Goal: Information Seeking & Learning: Learn about a topic

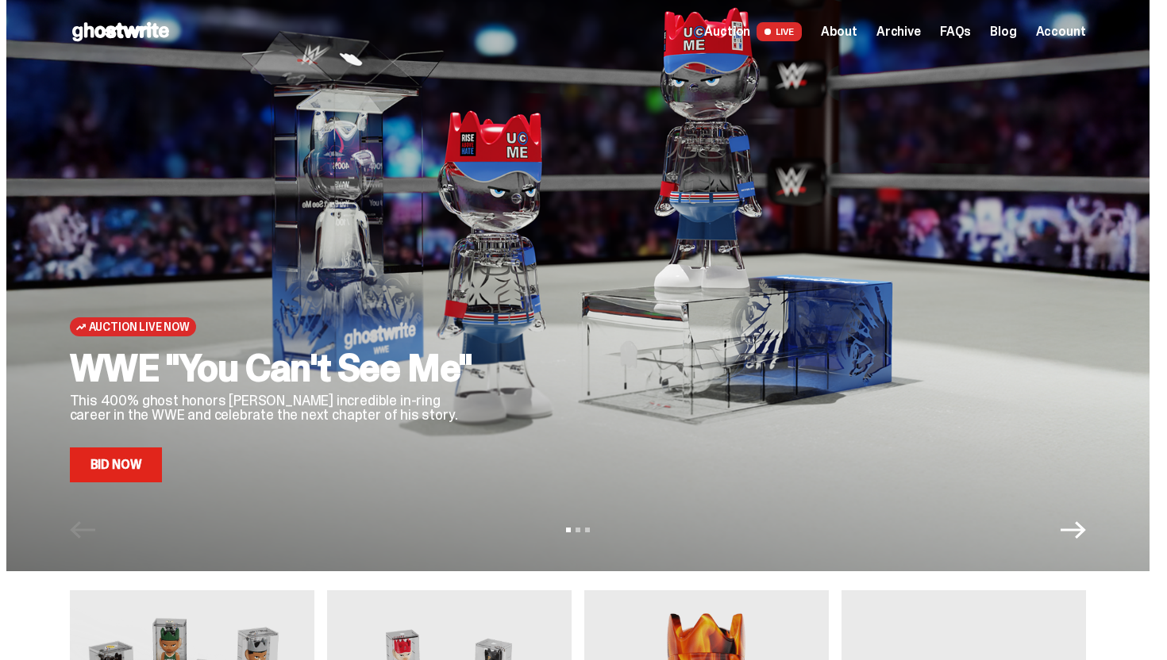
click at [125, 467] on link "Bid Now" at bounding box center [116, 465] width 93 height 35
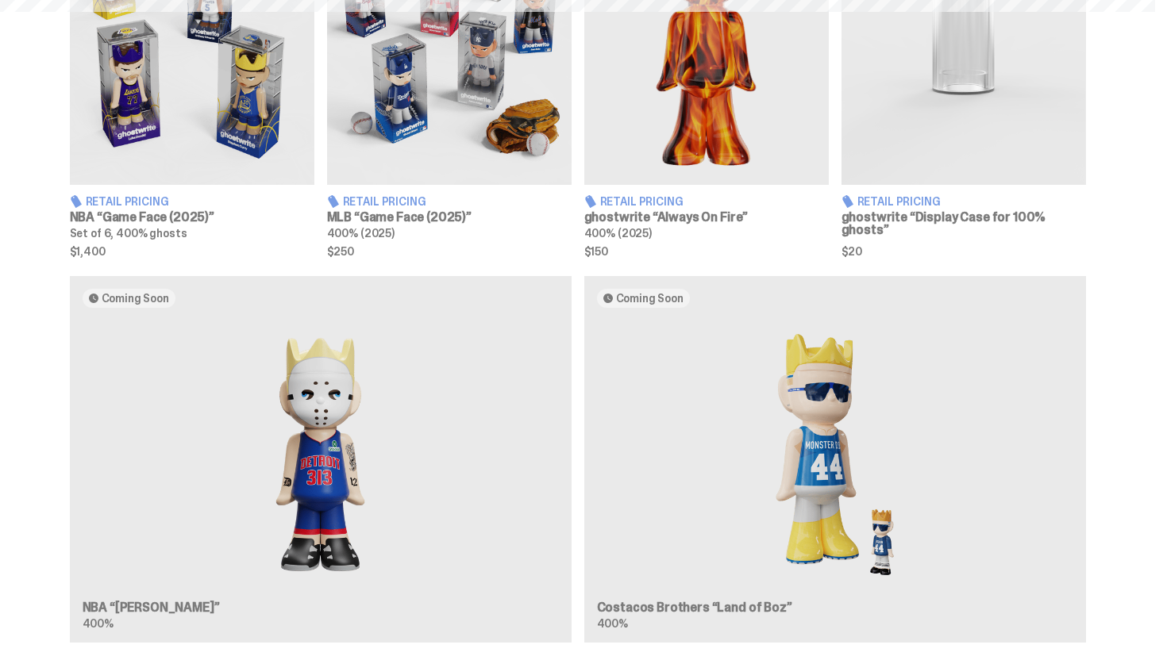
scroll to position [683, 0]
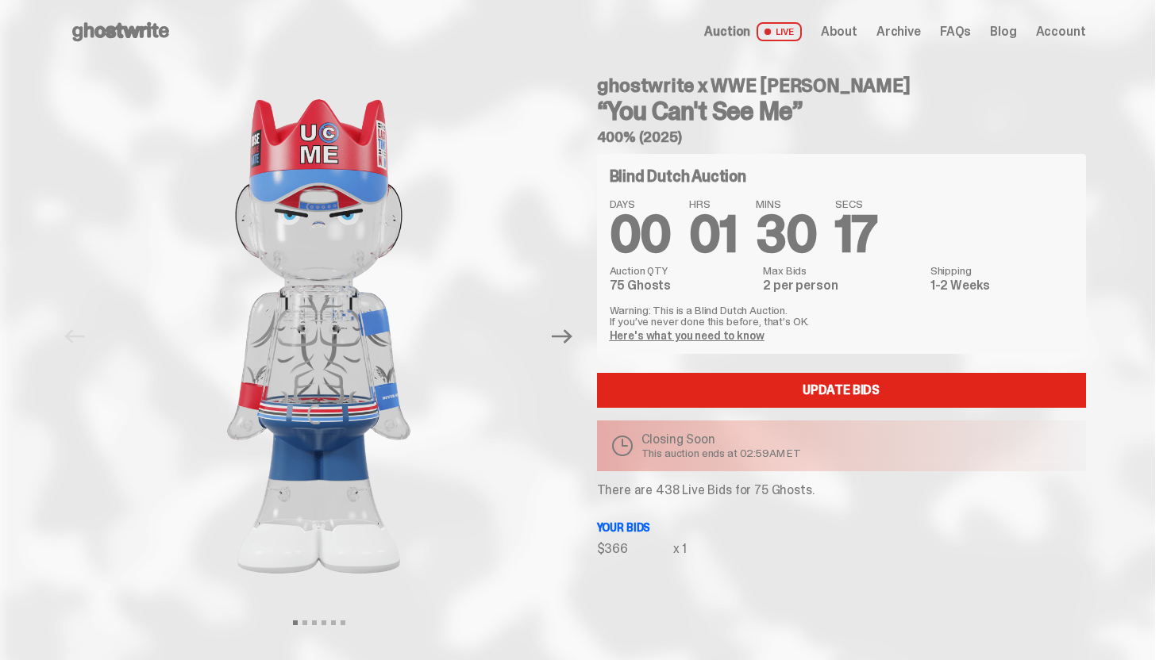
click at [918, 30] on span "Archive" at bounding box center [898, 31] width 44 height 13
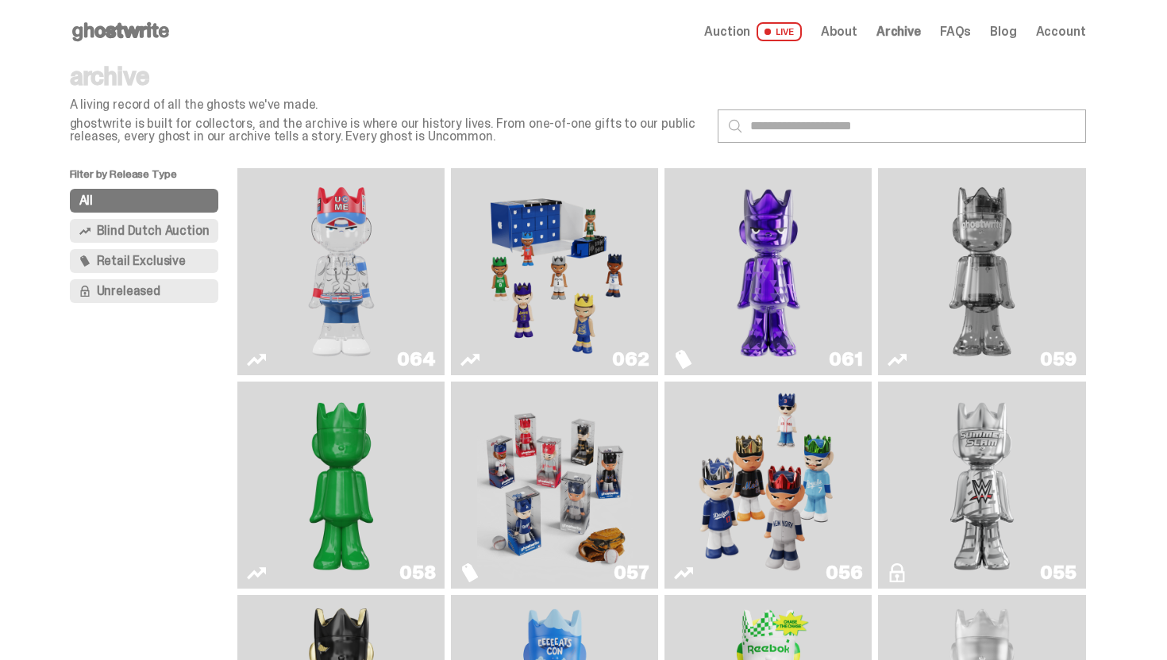
click at [948, 209] on img "Two" at bounding box center [982, 272] width 156 height 194
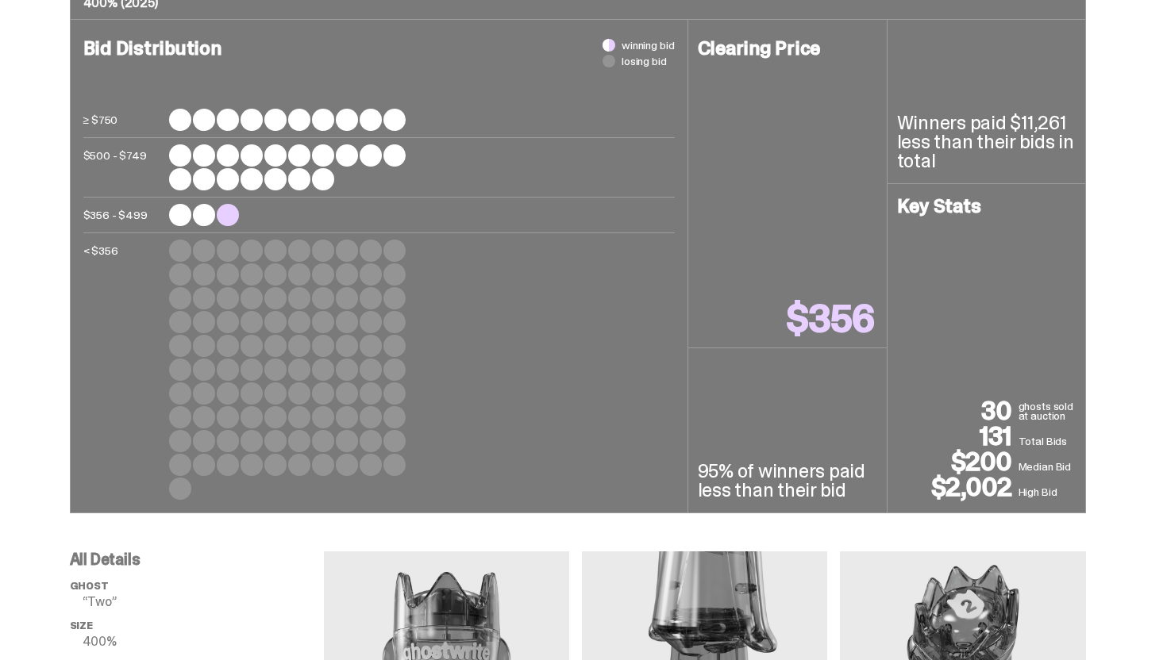
scroll to position [415, 0]
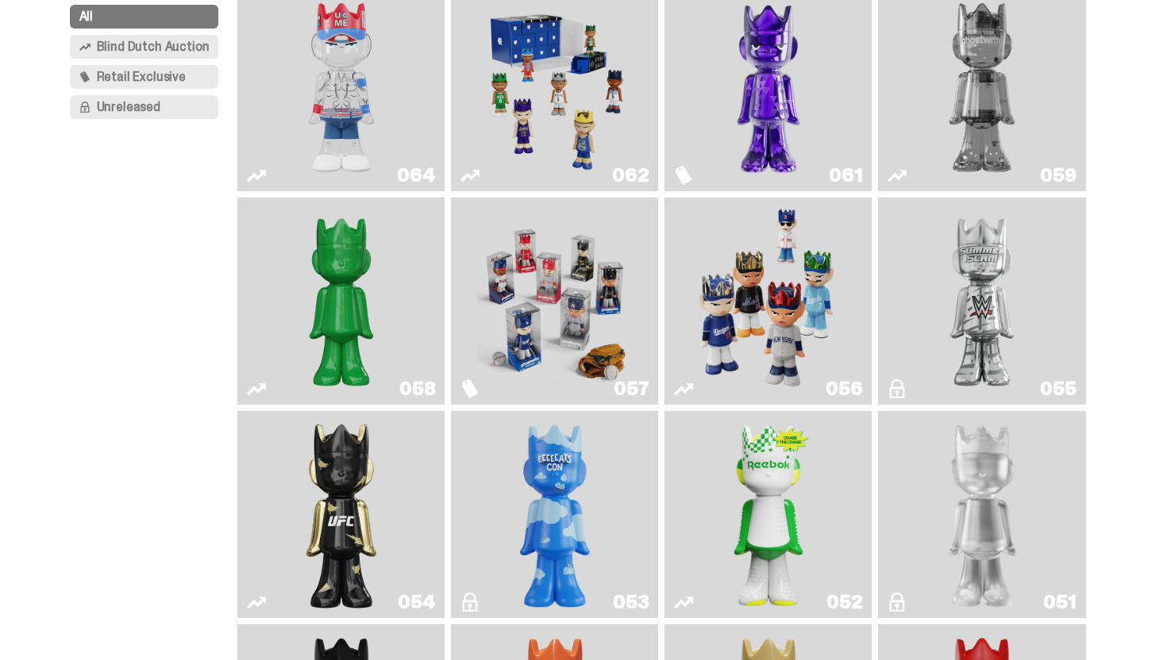
scroll to position [126, 0]
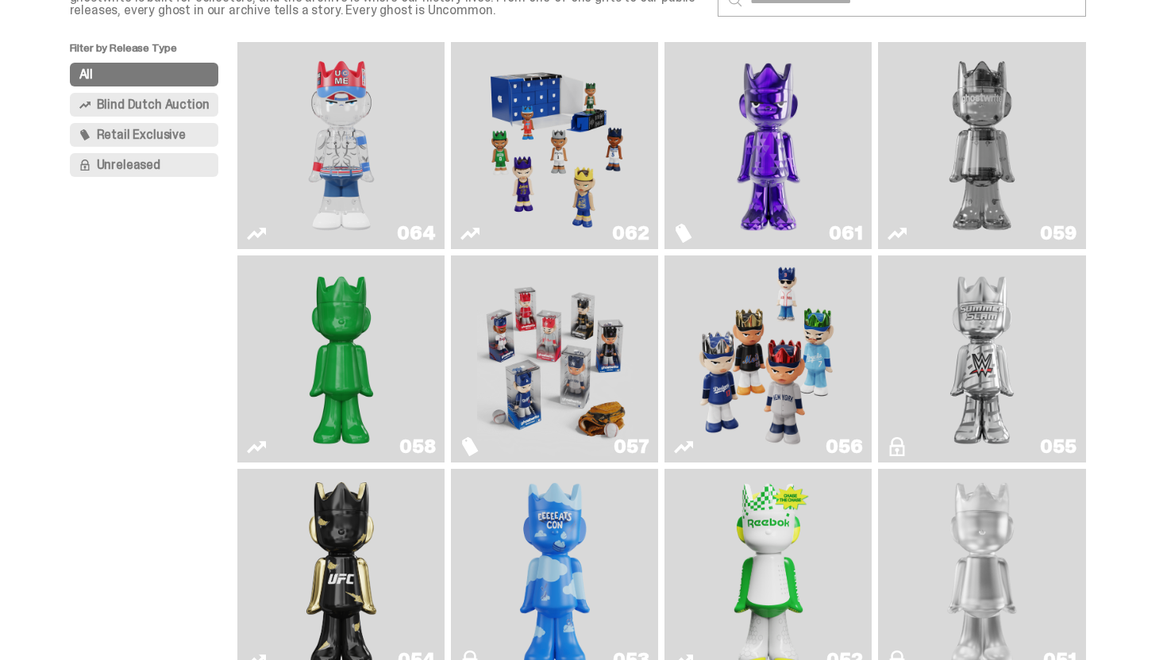
click at [363, 169] on img "You Can't See Me" at bounding box center [341, 145] width 156 height 194
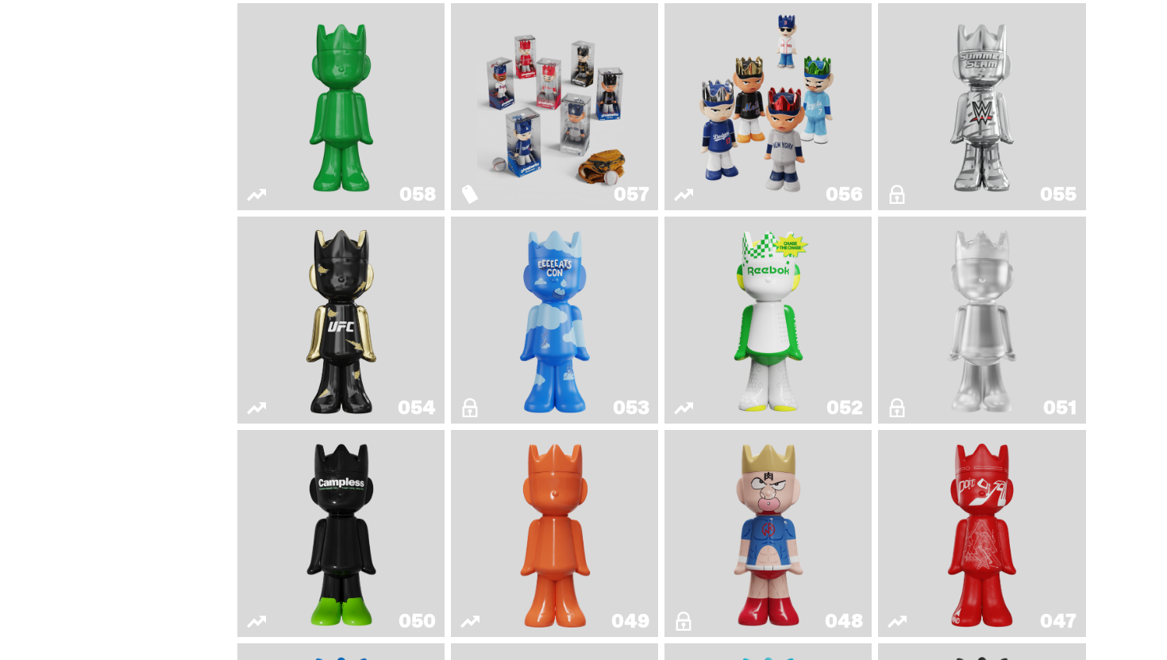
scroll to position [406, 0]
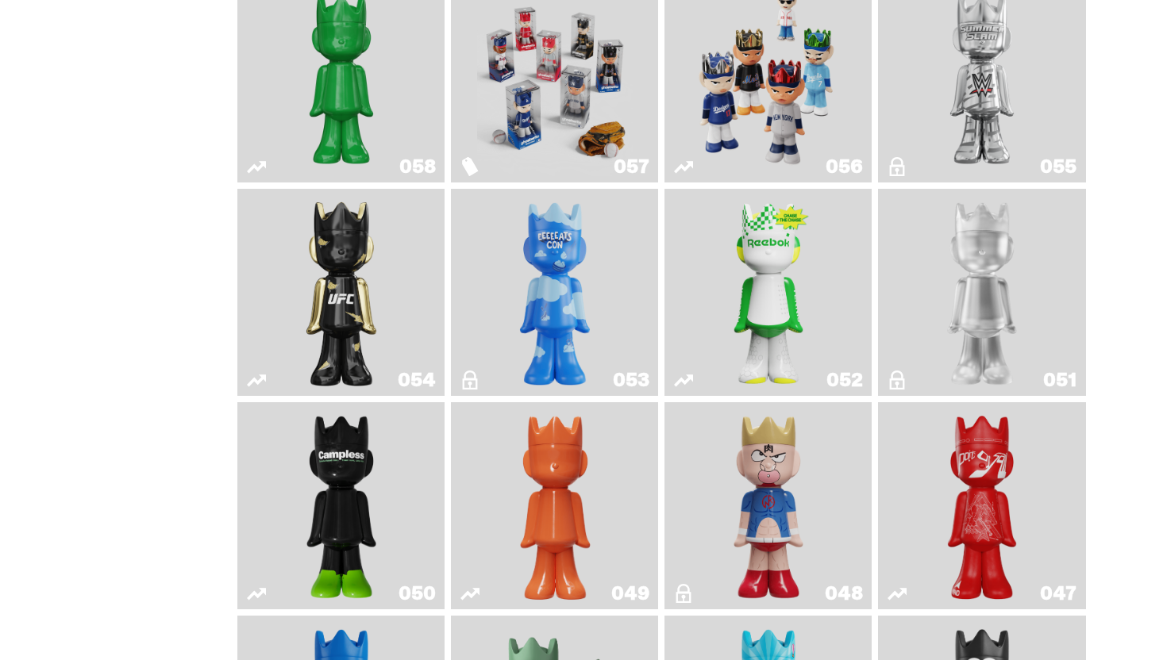
click at [366, 106] on img "Schrödinger's ghost: Sunday Green" at bounding box center [341, 79] width 156 height 194
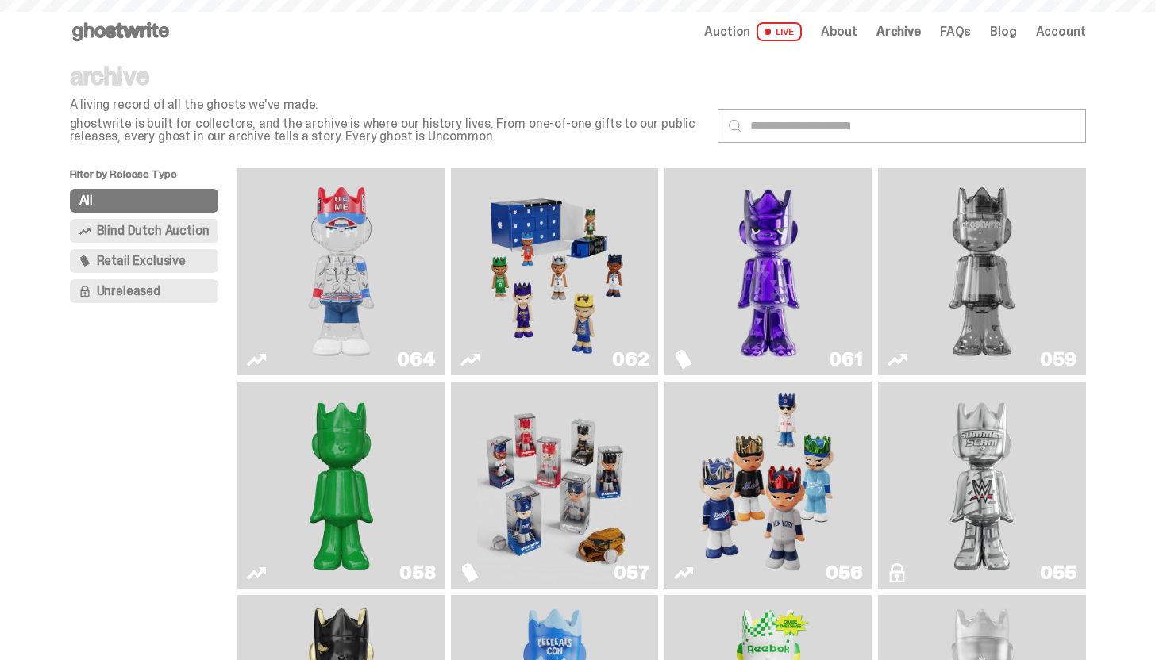
scroll to position [406, 0]
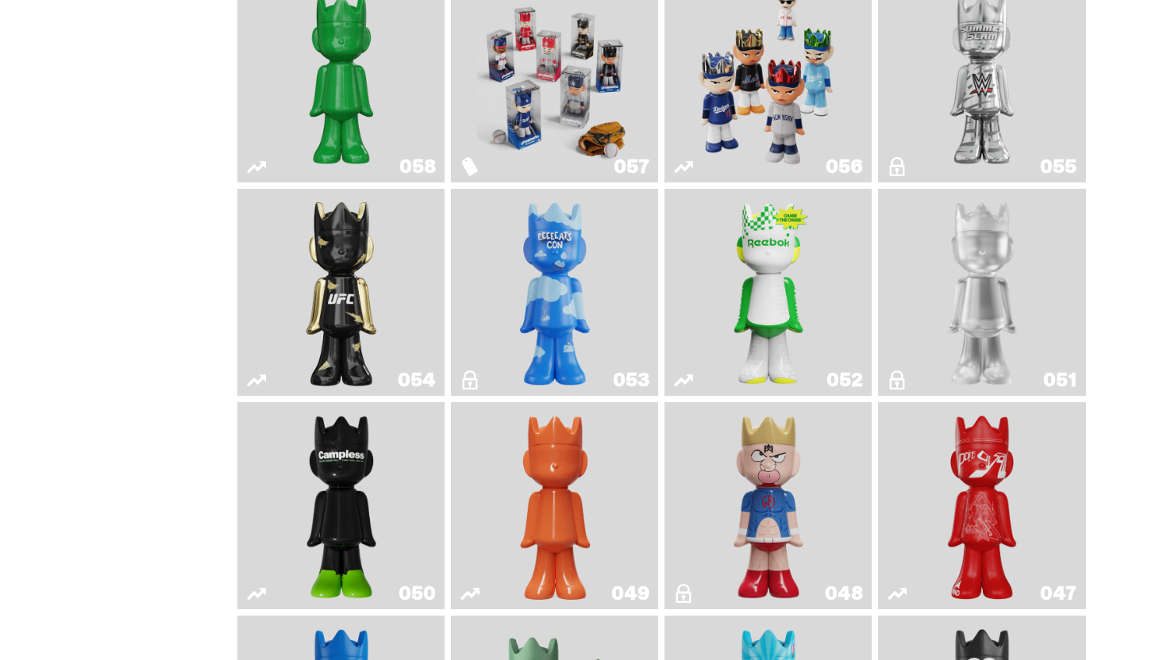
click at [429, 356] on link "054" at bounding box center [341, 292] width 188 height 194
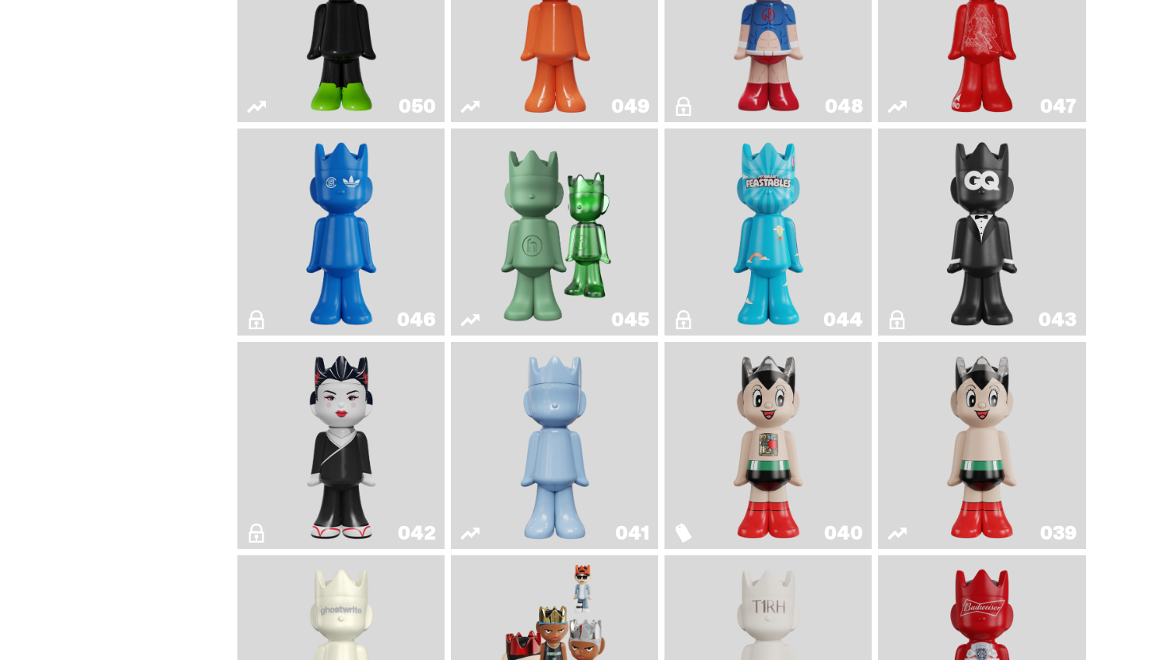
scroll to position [893, 0]
click at [517, 263] on img "Present" at bounding box center [555, 233] width 134 height 194
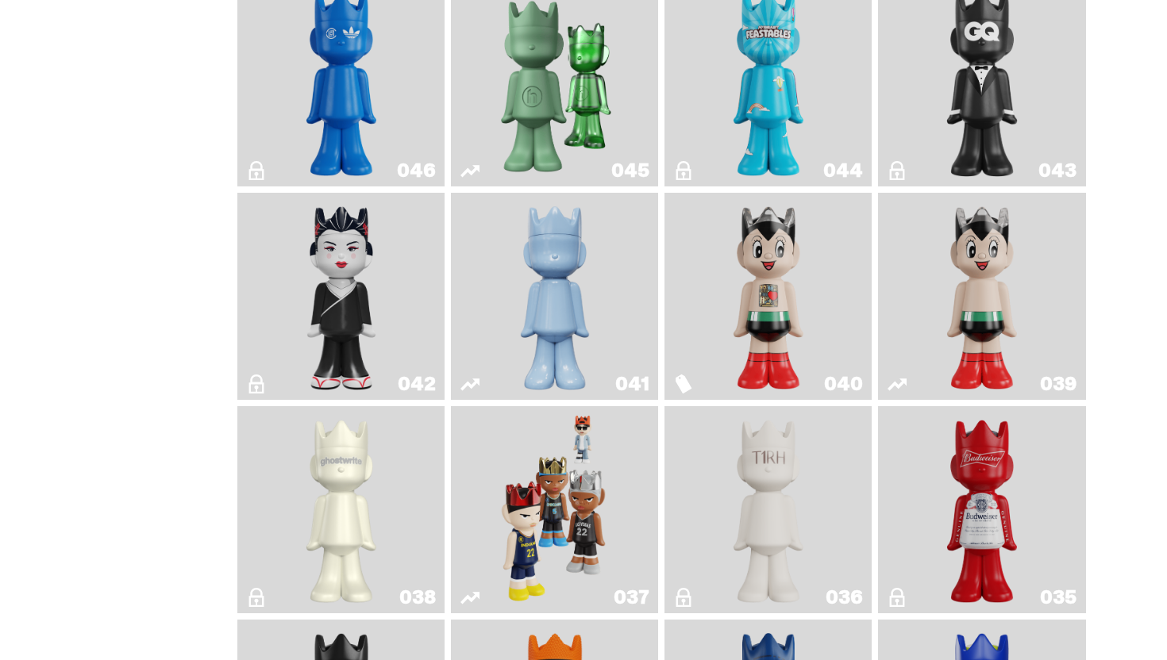
scroll to position [1080, 0]
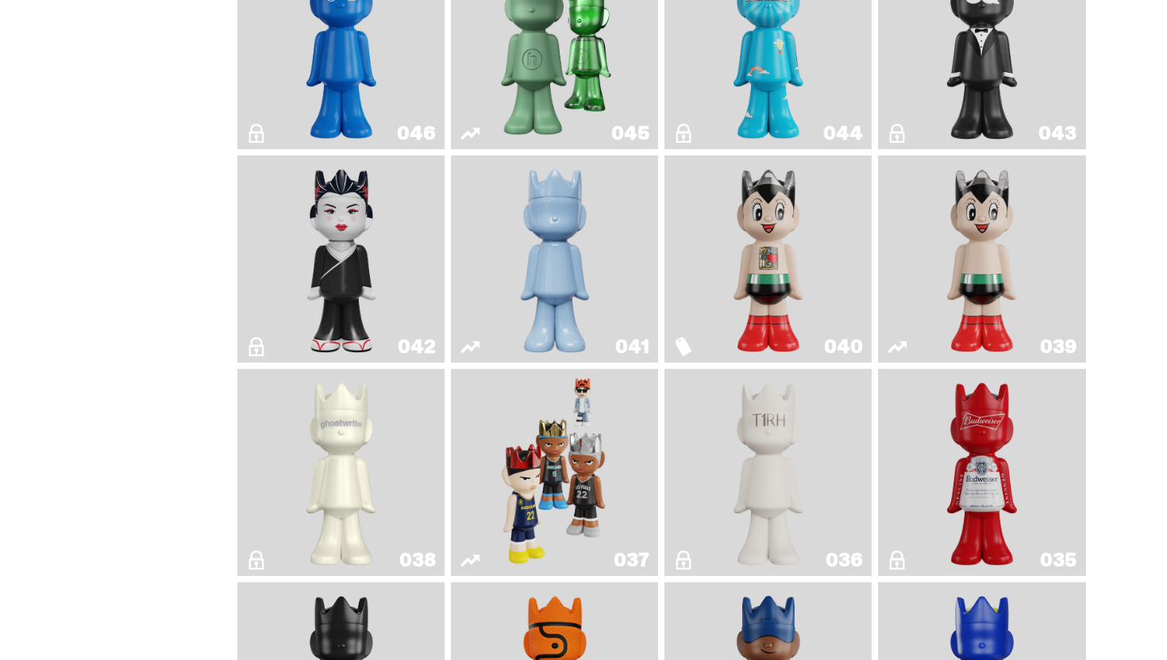
click at [575, 306] on img "Schrödinger's ghost: Winter Blue" at bounding box center [555, 259] width 84 height 194
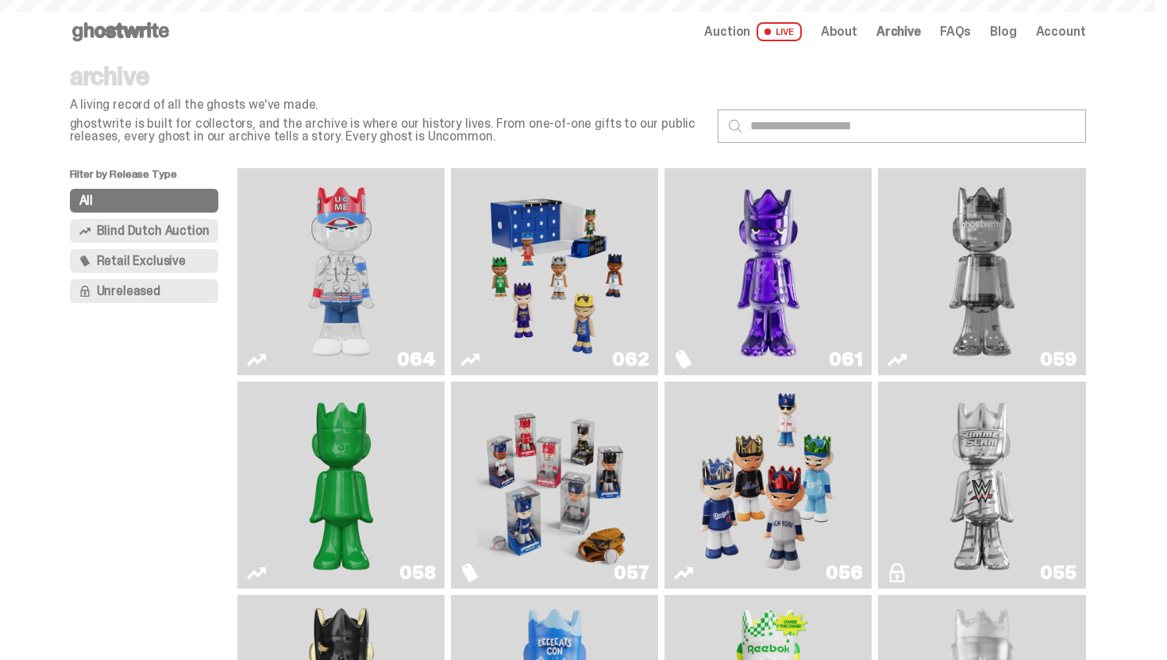
scroll to position [1080, 0]
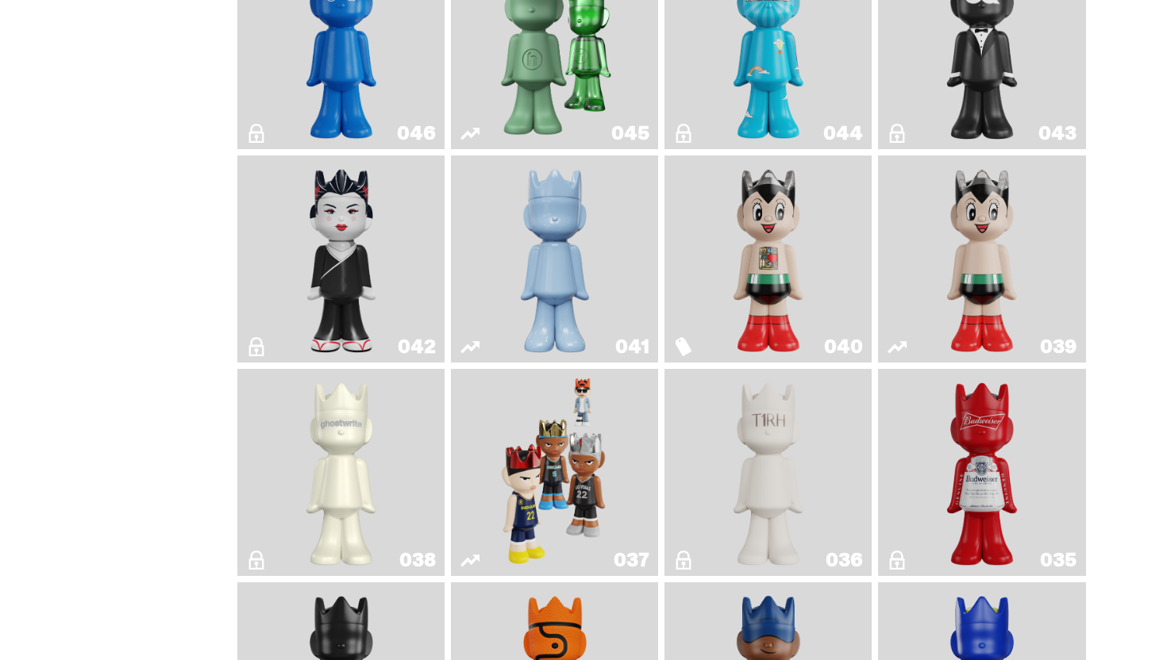
click at [798, 320] on img "Astro Boy (Heart)" at bounding box center [768, 259] width 84 height 194
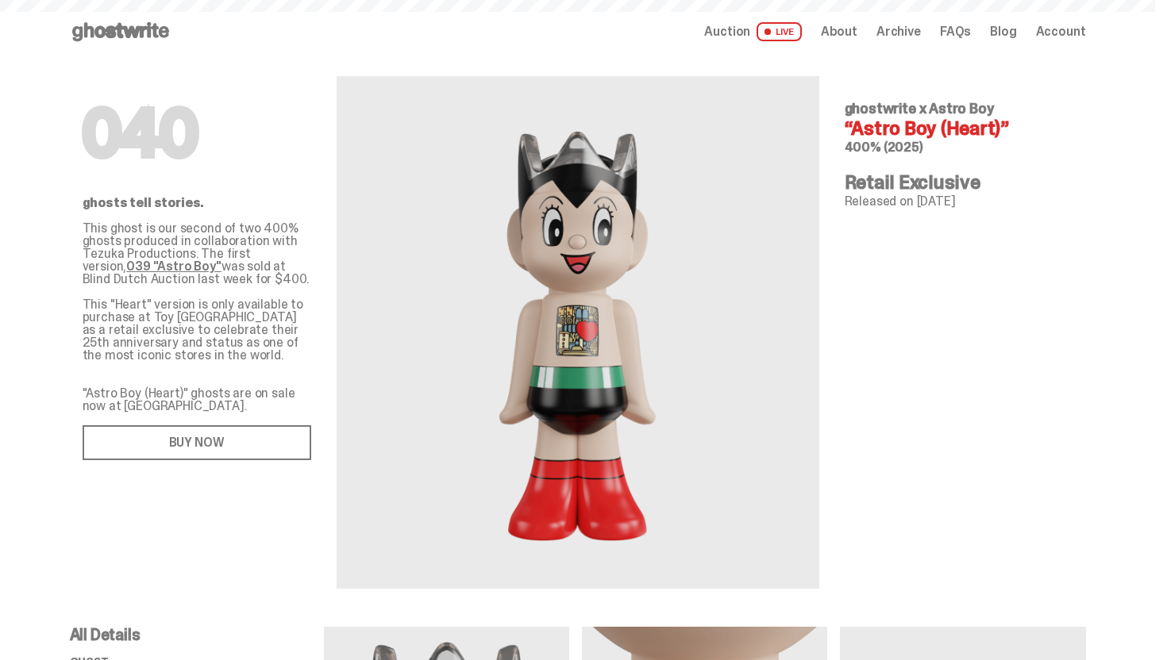
scroll to position [1080, 0]
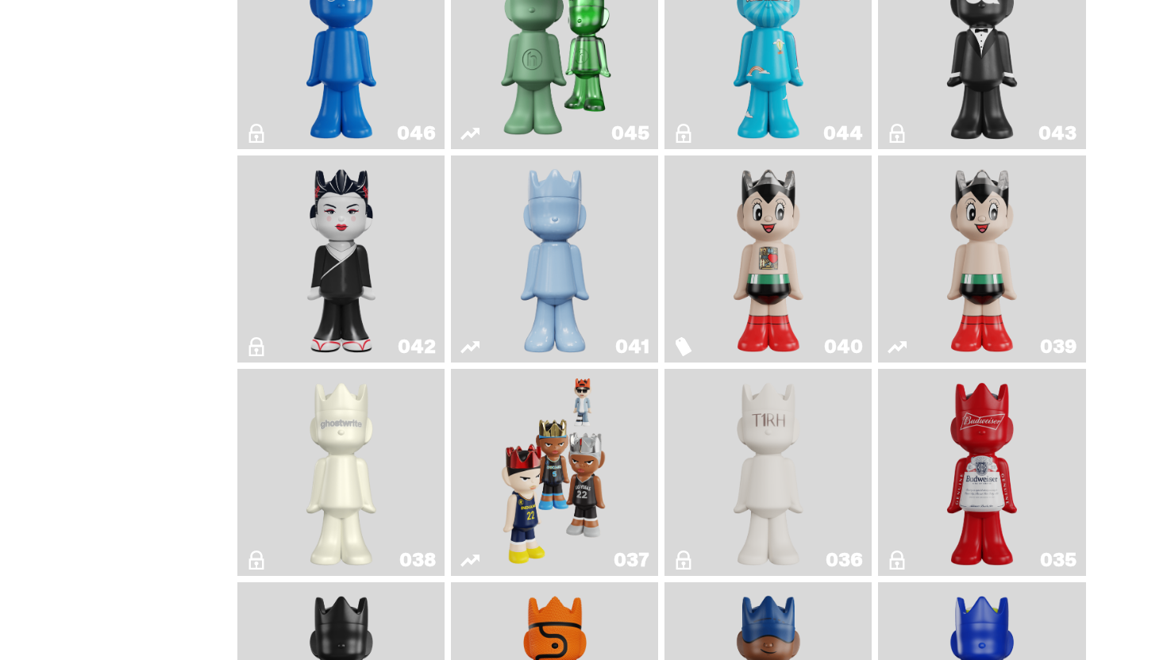
click at [1012, 288] on img "Astro Boy" at bounding box center [982, 259] width 84 height 194
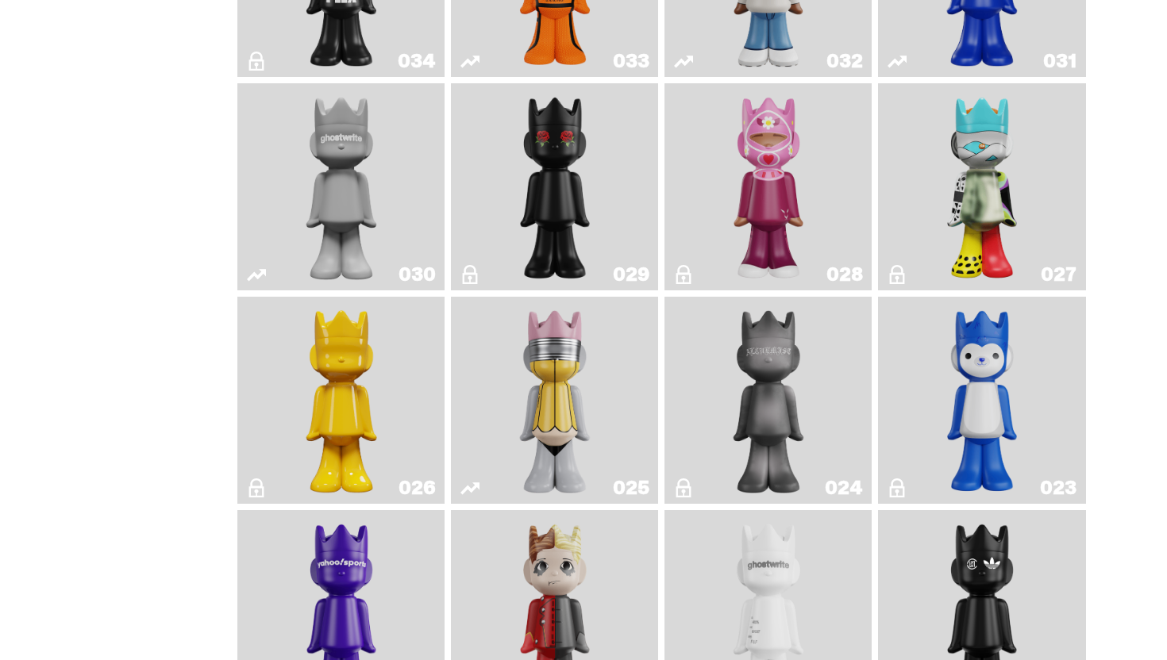
scroll to position [1781, 0]
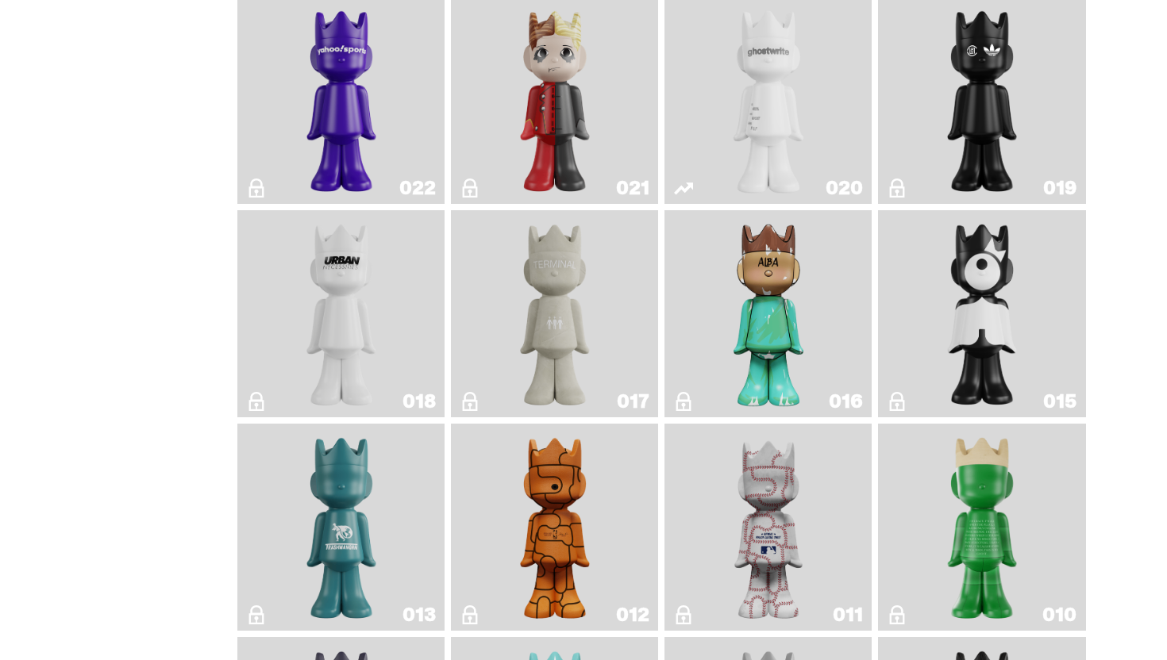
scroll to position [1997, 0]
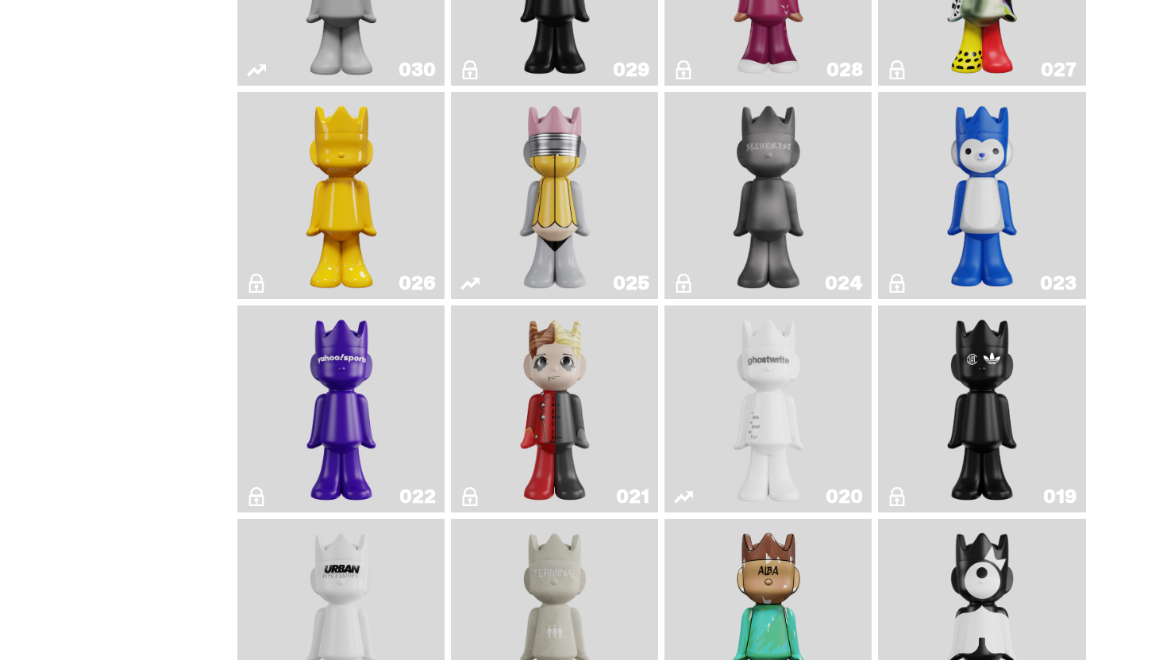
click at [298, 229] on img "Schrödinger's ghost: New Dawn" at bounding box center [341, 195] width 110 height 194
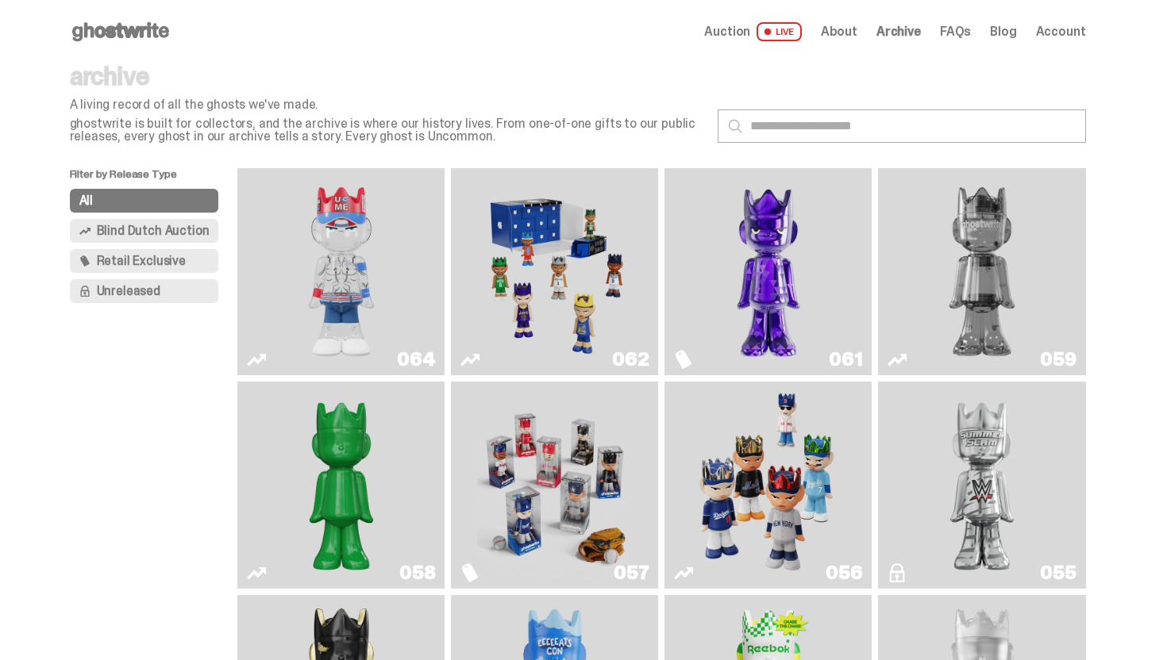
click at [351, 298] on img "You Can't See Me" at bounding box center [341, 272] width 156 height 194
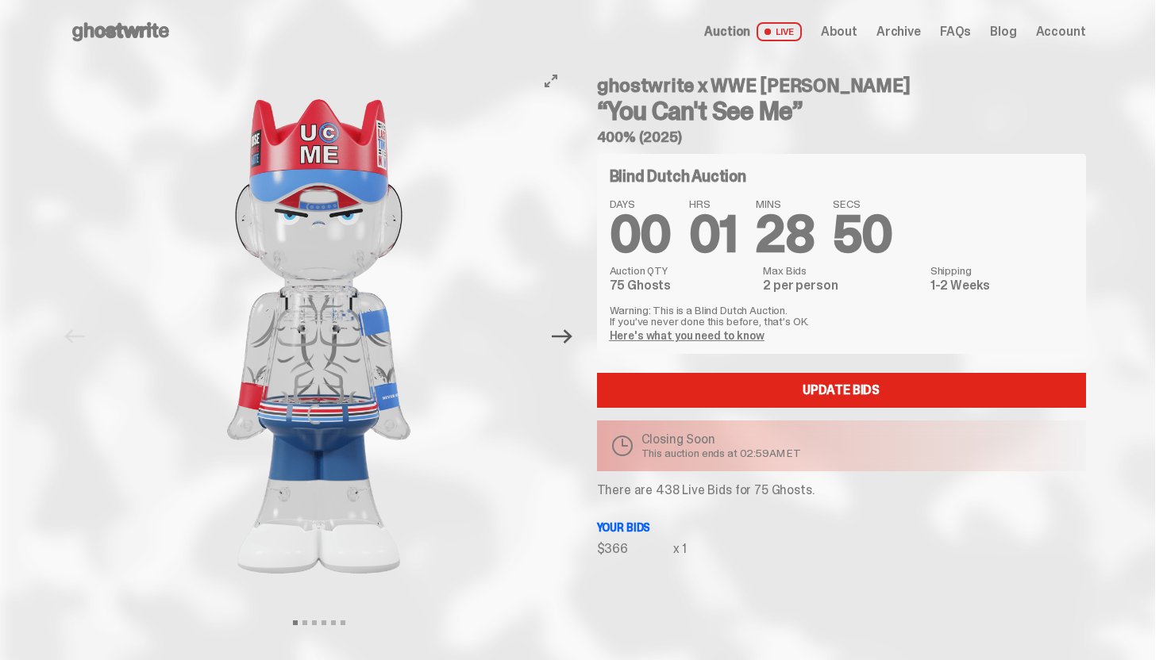
click at [557, 340] on icon "Next" at bounding box center [562, 336] width 21 height 21
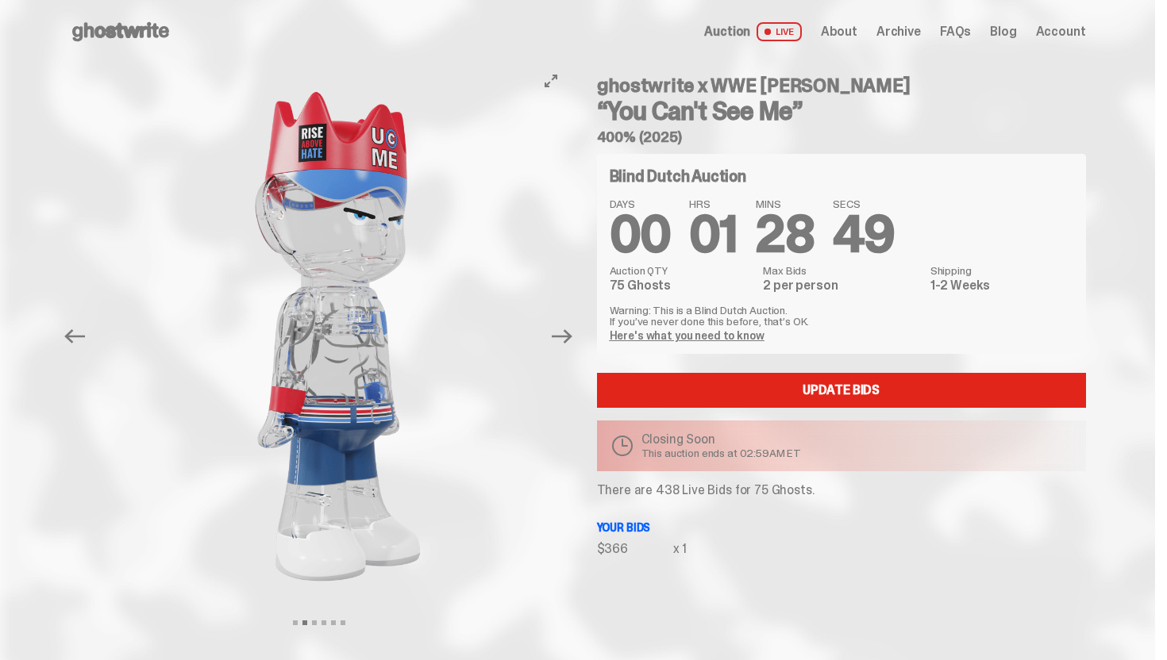
click at [556, 340] on button "Next" at bounding box center [562, 336] width 35 height 35
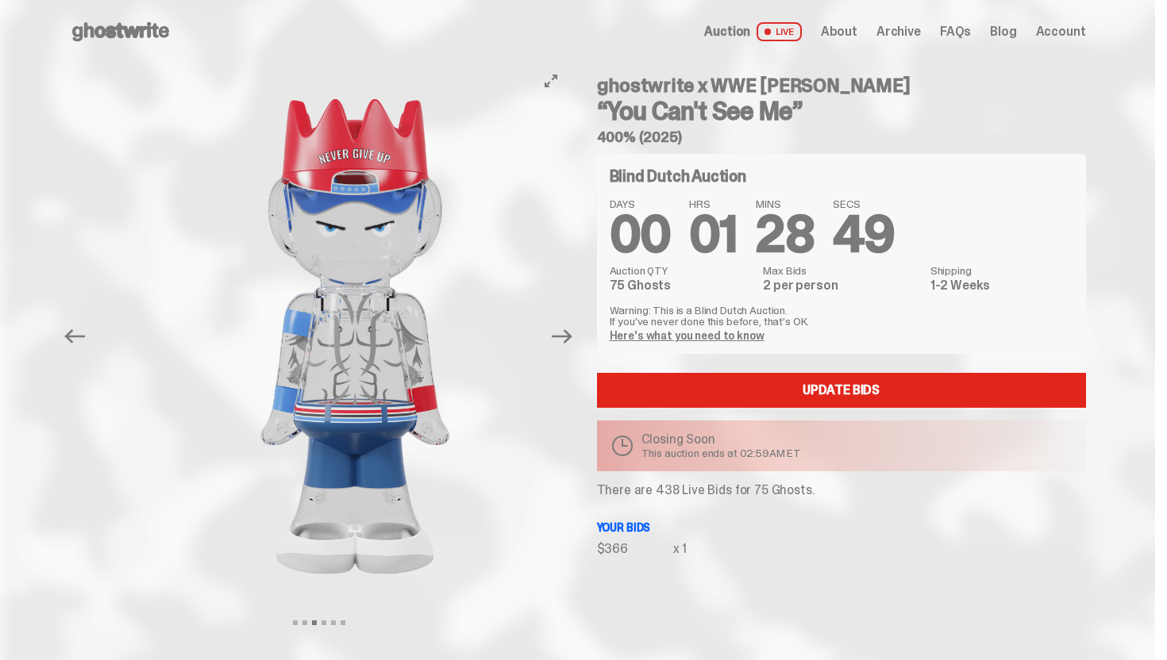
click at [556, 340] on button "Next" at bounding box center [562, 336] width 35 height 35
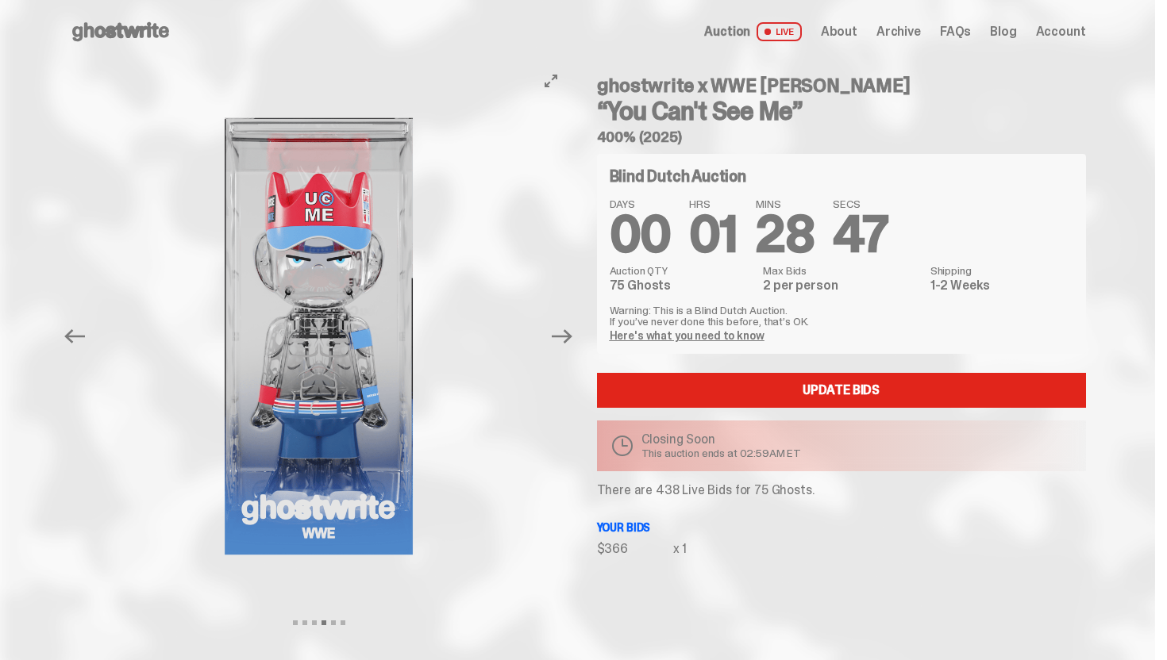
click at [556, 340] on button "Next" at bounding box center [562, 336] width 35 height 35
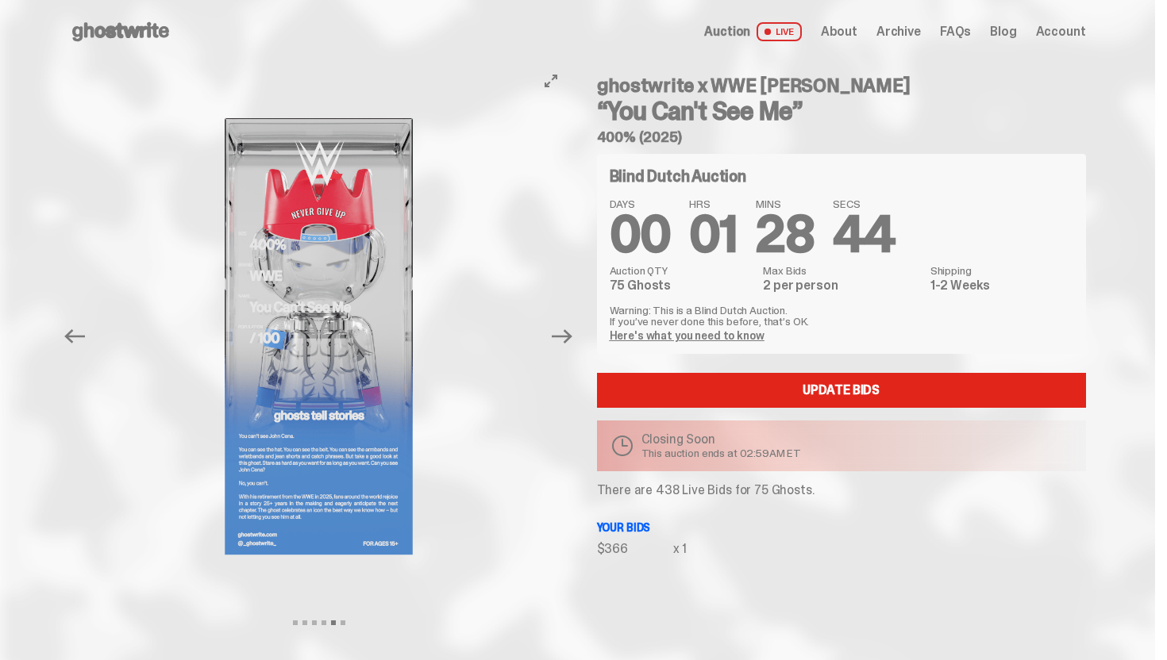
click at [556, 340] on button "Next" at bounding box center [562, 336] width 35 height 35
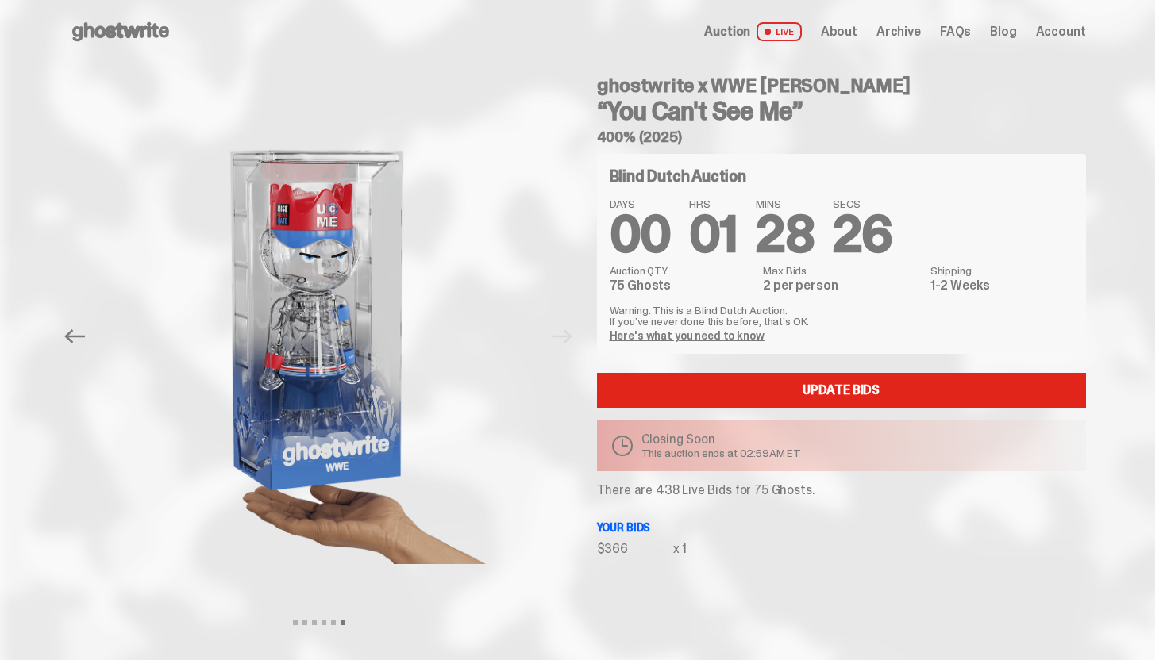
click at [126, 24] on use at bounding box center [120, 31] width 97 height 19
